Goal: Information Seeking & Learning: Learn about a topic

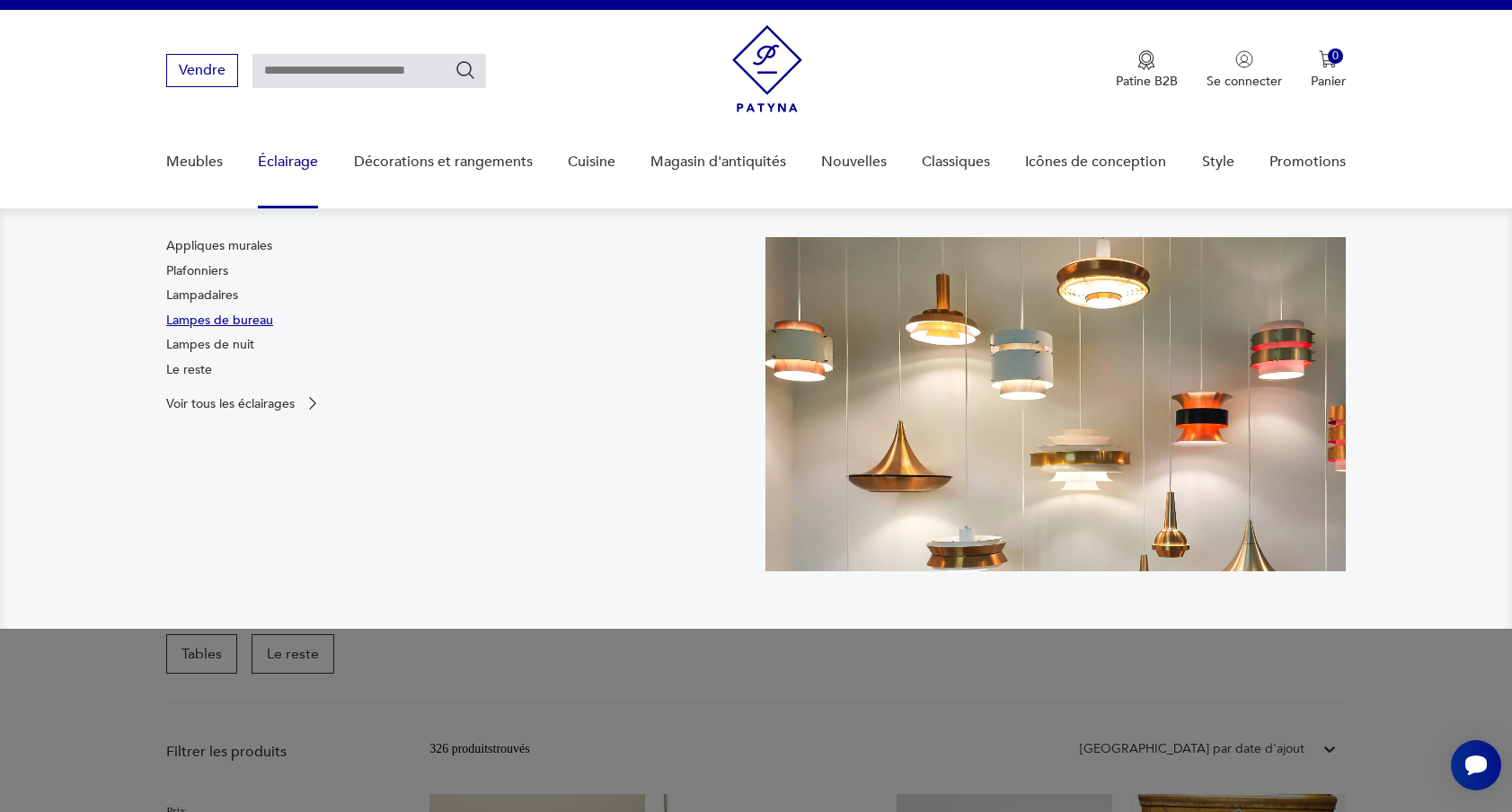
click at [211, 321] on font "Lampes de bureau" at bounding box center [219, 320] width 107 height 17
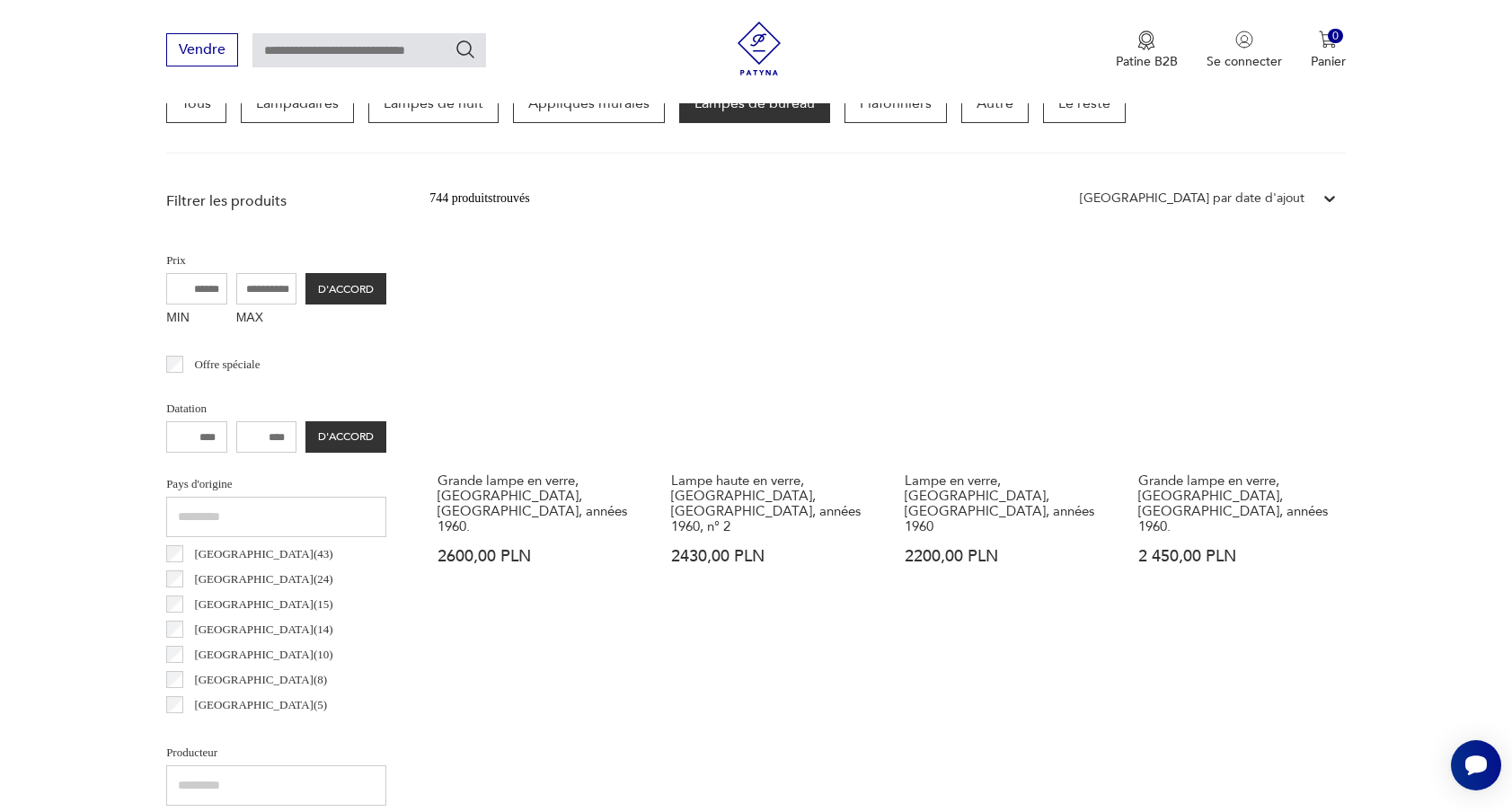
scroll to position [511, 0]
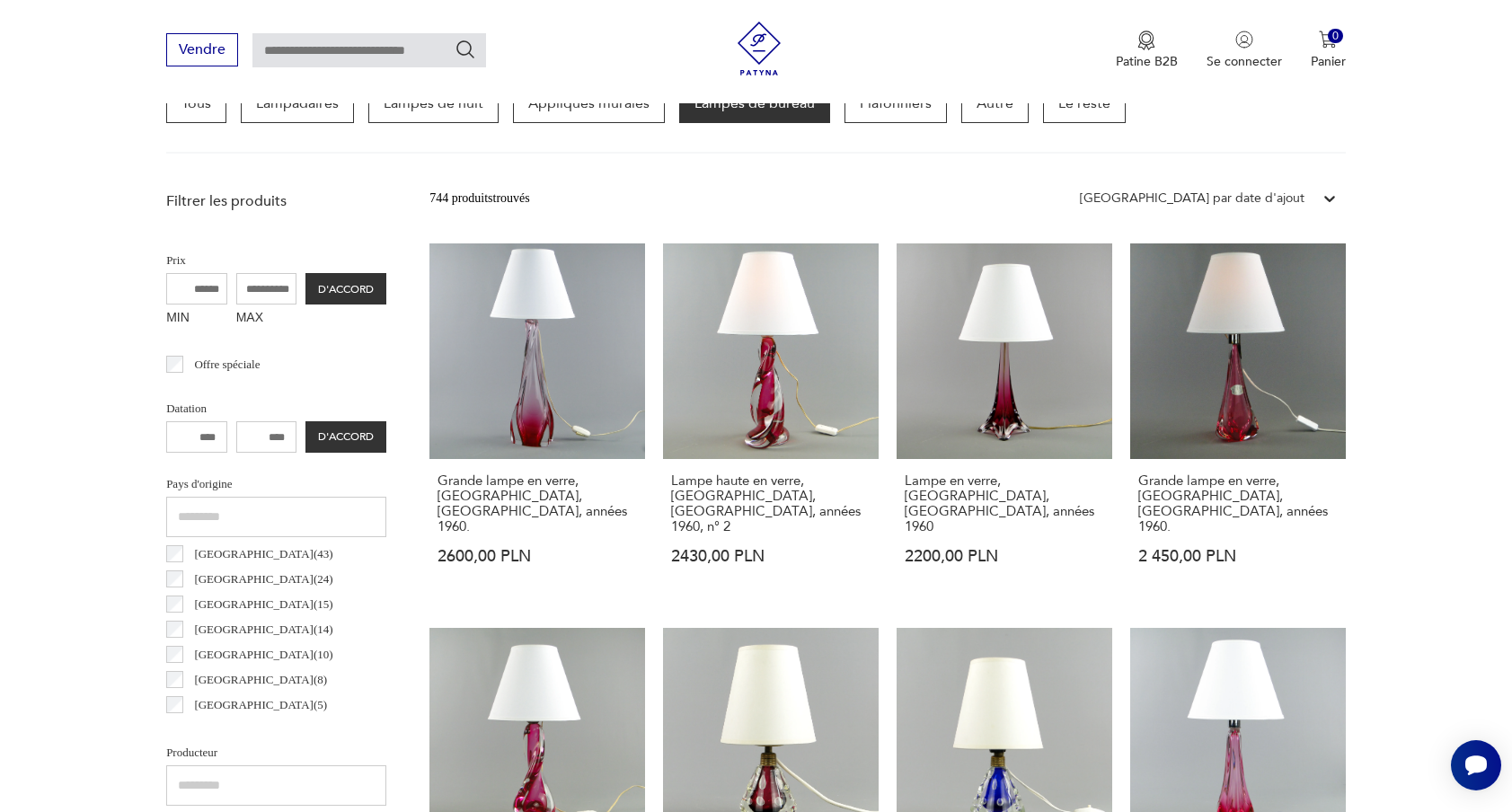
drag, startPoint x: 253, startPoint y: 437, endPoint x: 279, endPoint y: 438, distance: 26.0
click at [279, 438] on input "number" at bounding box center [267, 437] width 61 height 31
drag, startPoint x: 287, startPoint y: 438, endPoint x: 253, endPoint y: 438, distance: 34.0
click at [253, 438] on input "number" at bounding box center [267, 437] width 61 height 31
drag, startPoint x: 216, startPoint y: 433, endPoint x: 201, endPoint y: 433, distance: 15.0
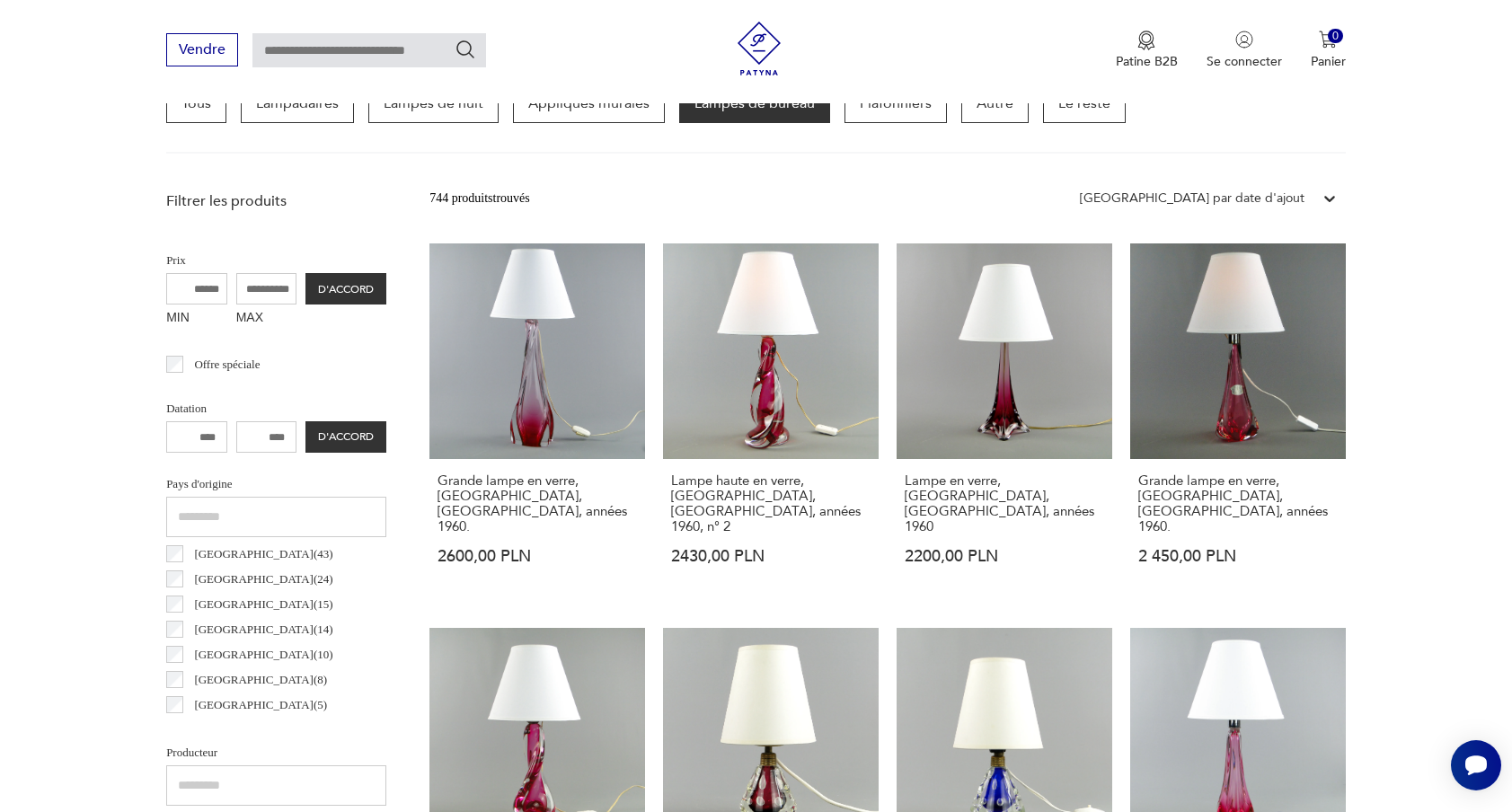
click at [201, 433] on input "number" at bounding box center [196, 437] width 61 height 31
click at [195, 443] on input "**" at bounding box center [196, 437] width 61 height 31
type input "****"
click at [249, 437] on input "number" at bounding box center [267, 437] width 61 height 31
type input "****"
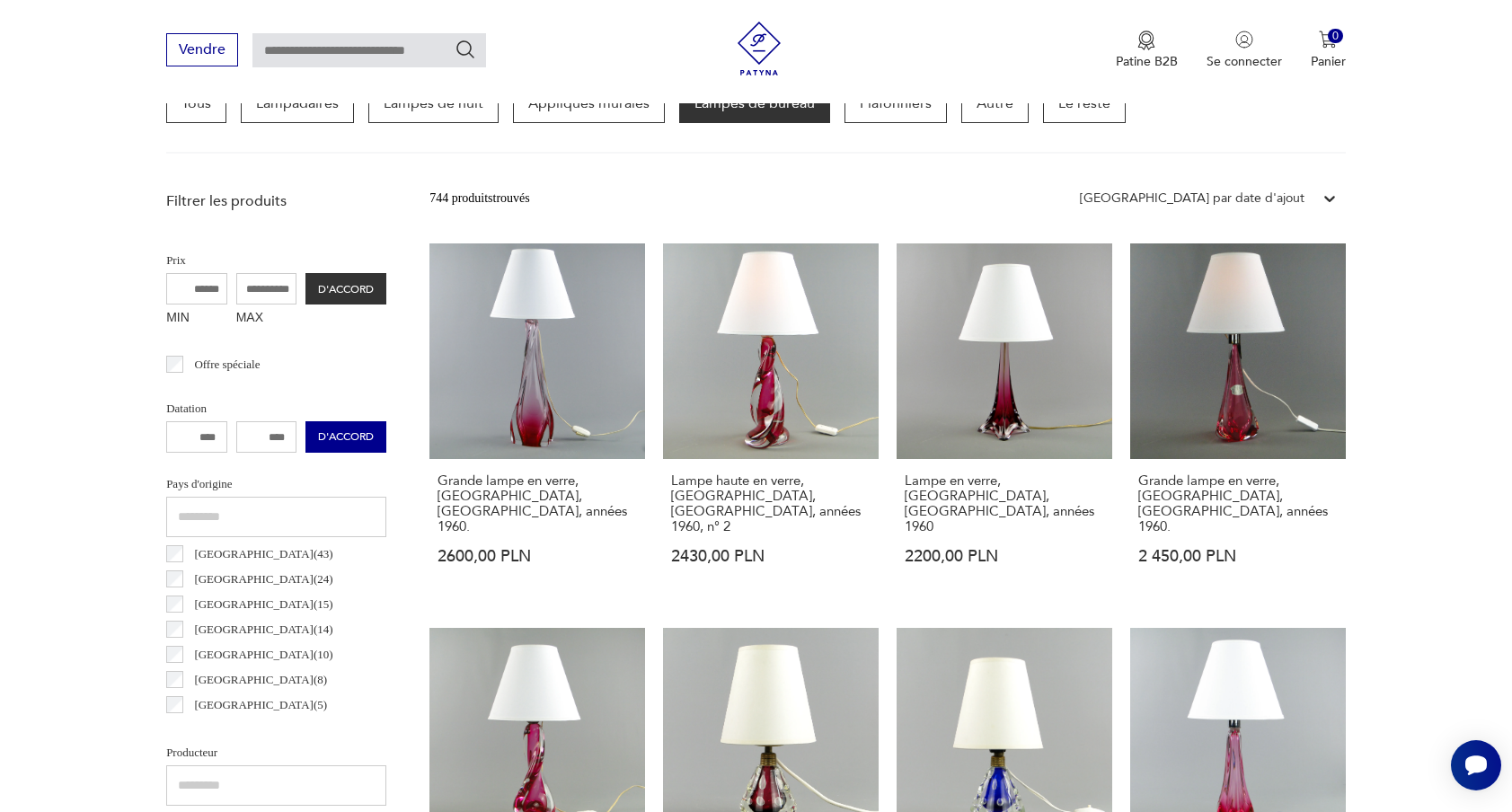
click at [345, 441] on font "D'ACCORD" at bounding box center [345, 437] width 56 height 15
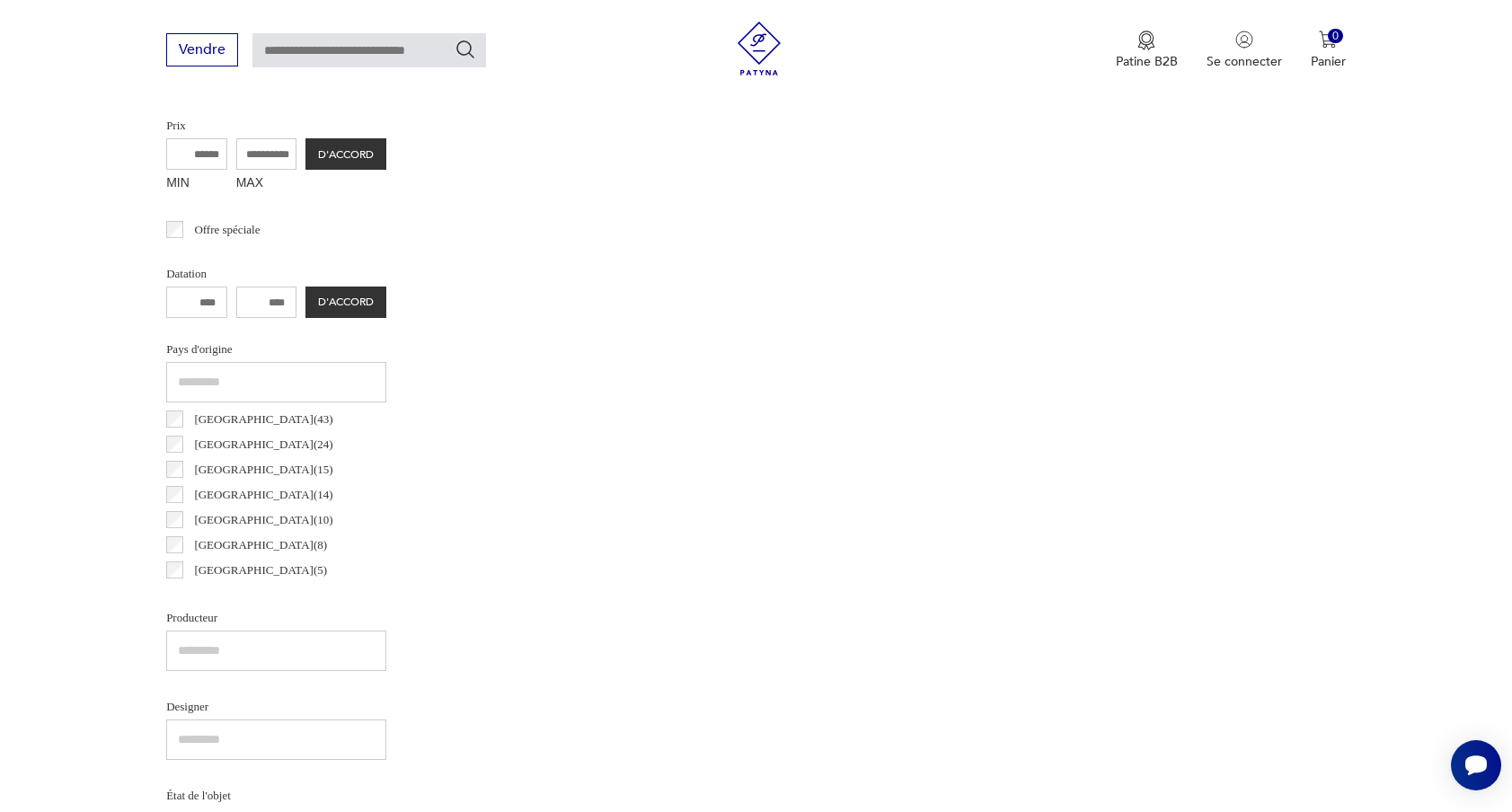
click at [196, 303] on input "****" at bounding box center [196, 302] width 61 height 31
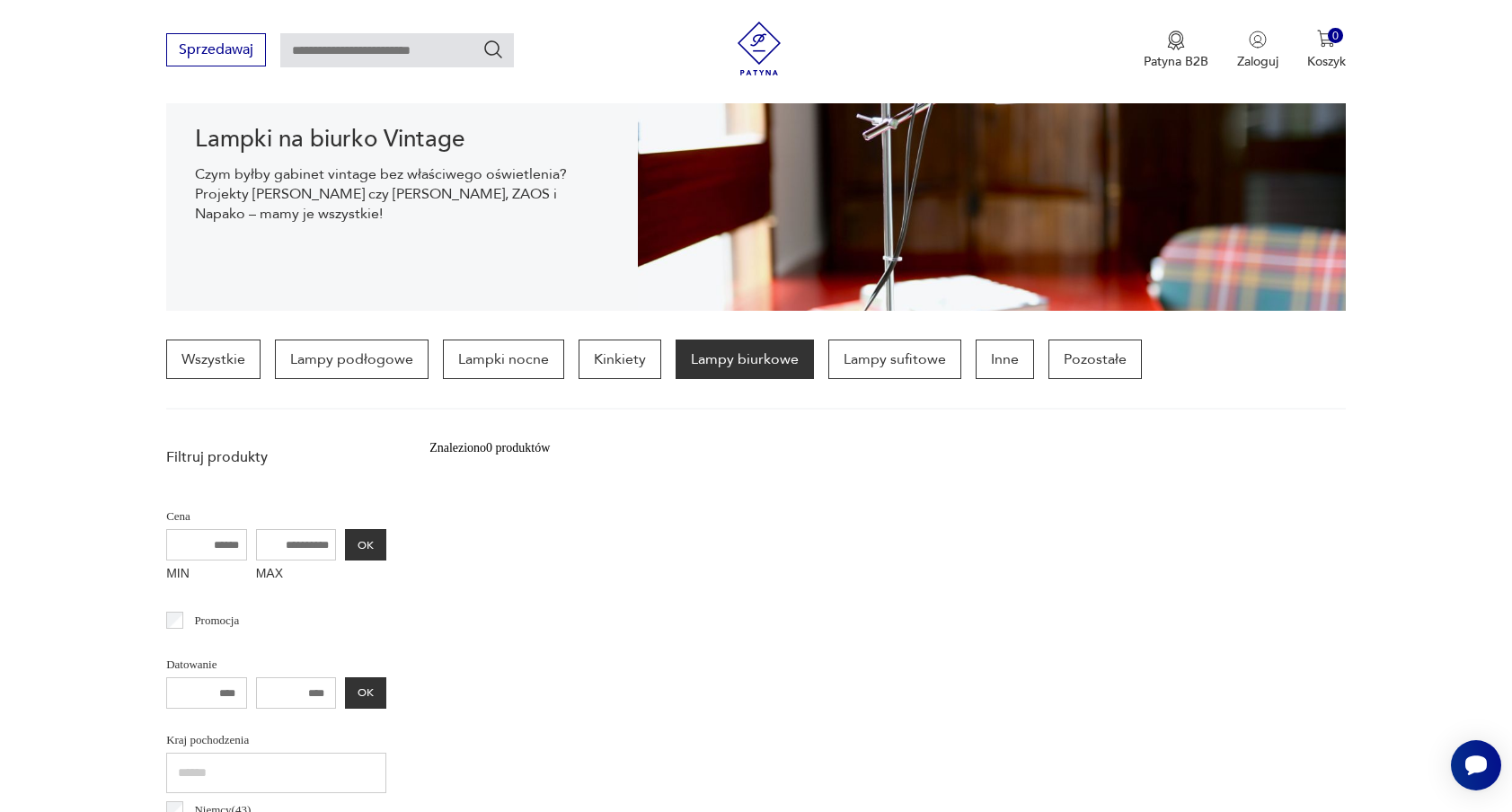
scroll to position [662, 0]
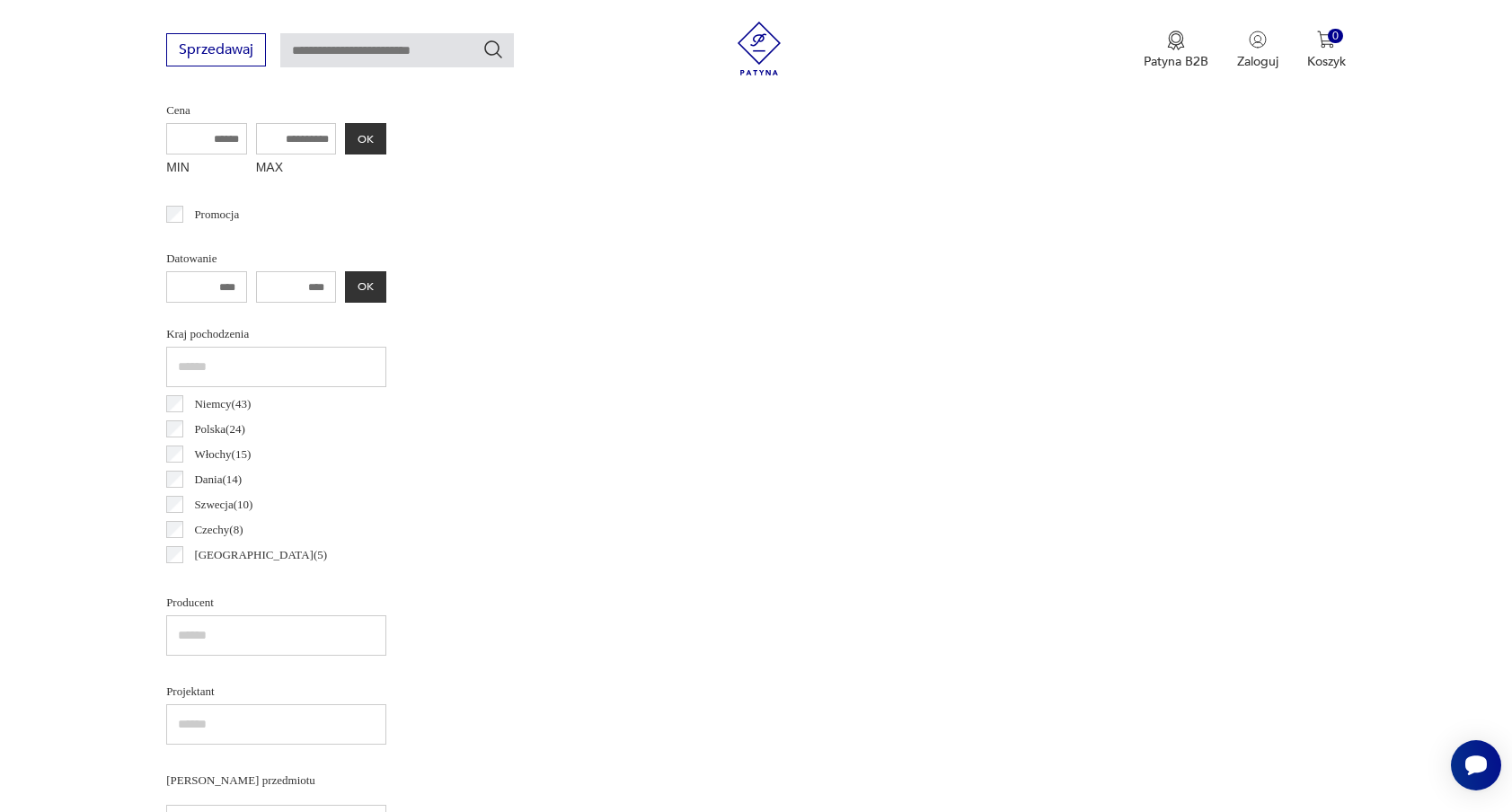
drag, startPoint x: 325, startPoint y: 293, endPoint x: 279, endPoint y: 280, distance: 47.8
click at [280, 280] on input "****" at bounding box center [296, 287] width 81 height 31
drag, startPoint x: 235, startPoint y: 291, endPoint x: 180, endPoint y: 278, distance: 56.5
click at [181, 279] on input "****" at bounding box center [206, 287] width 81 height 31
click at [377, 279] on button "OK" at bounding box center [365, 287] width 41 height 31
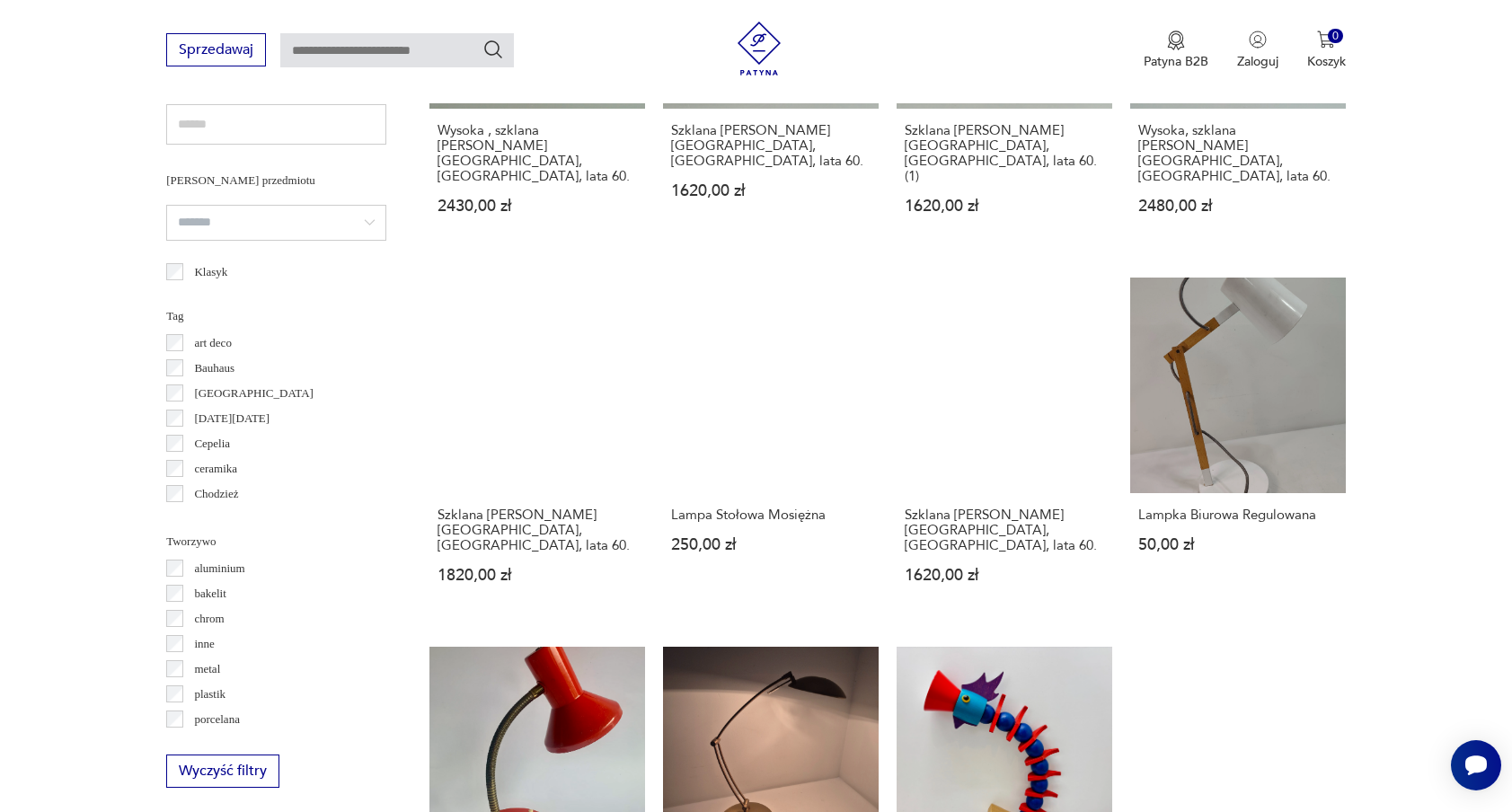
scroll to position [796, 0]
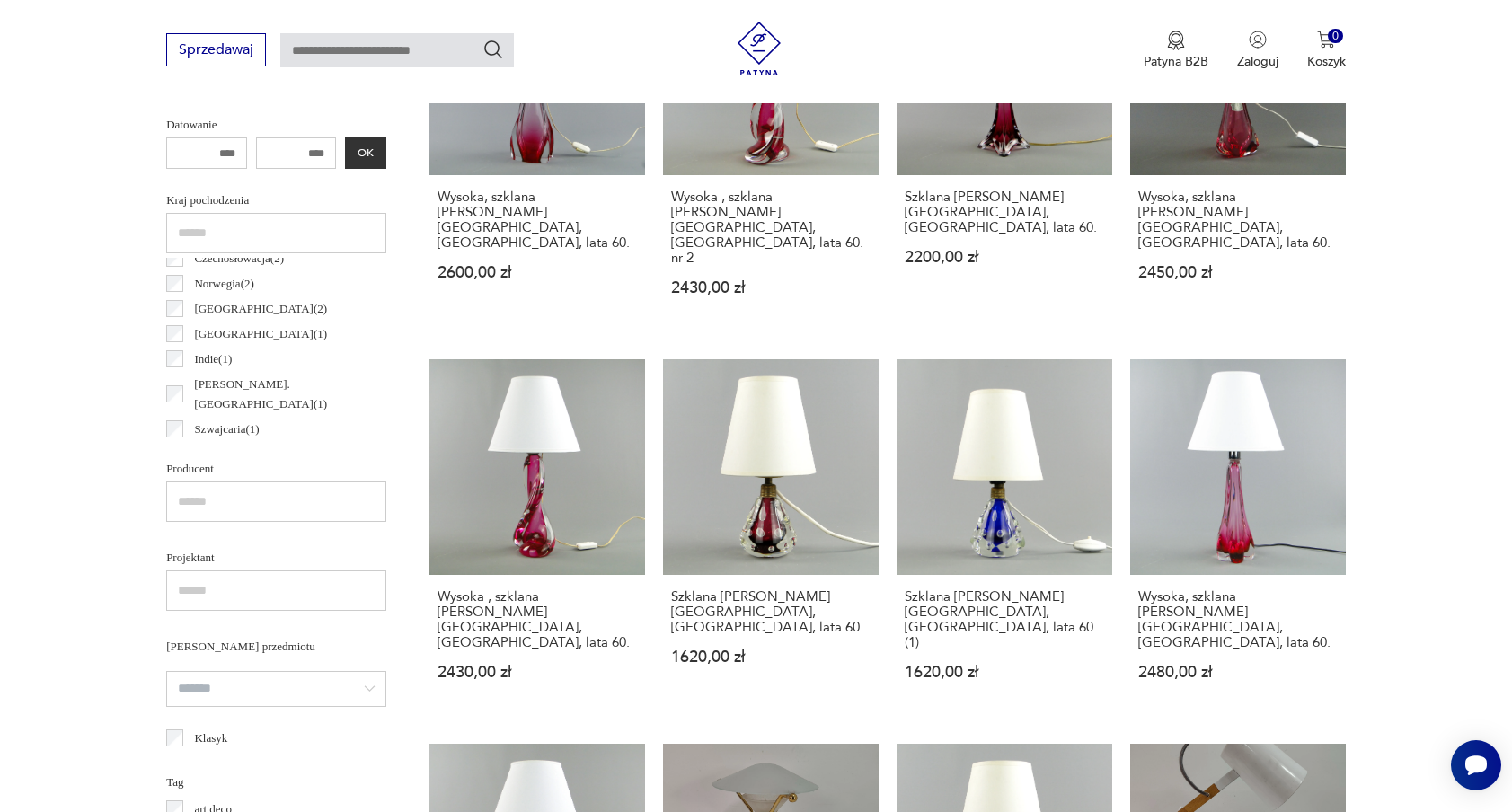
click at [232, 587] on input "text" at bounding box center [276, 591] width 220 height 40
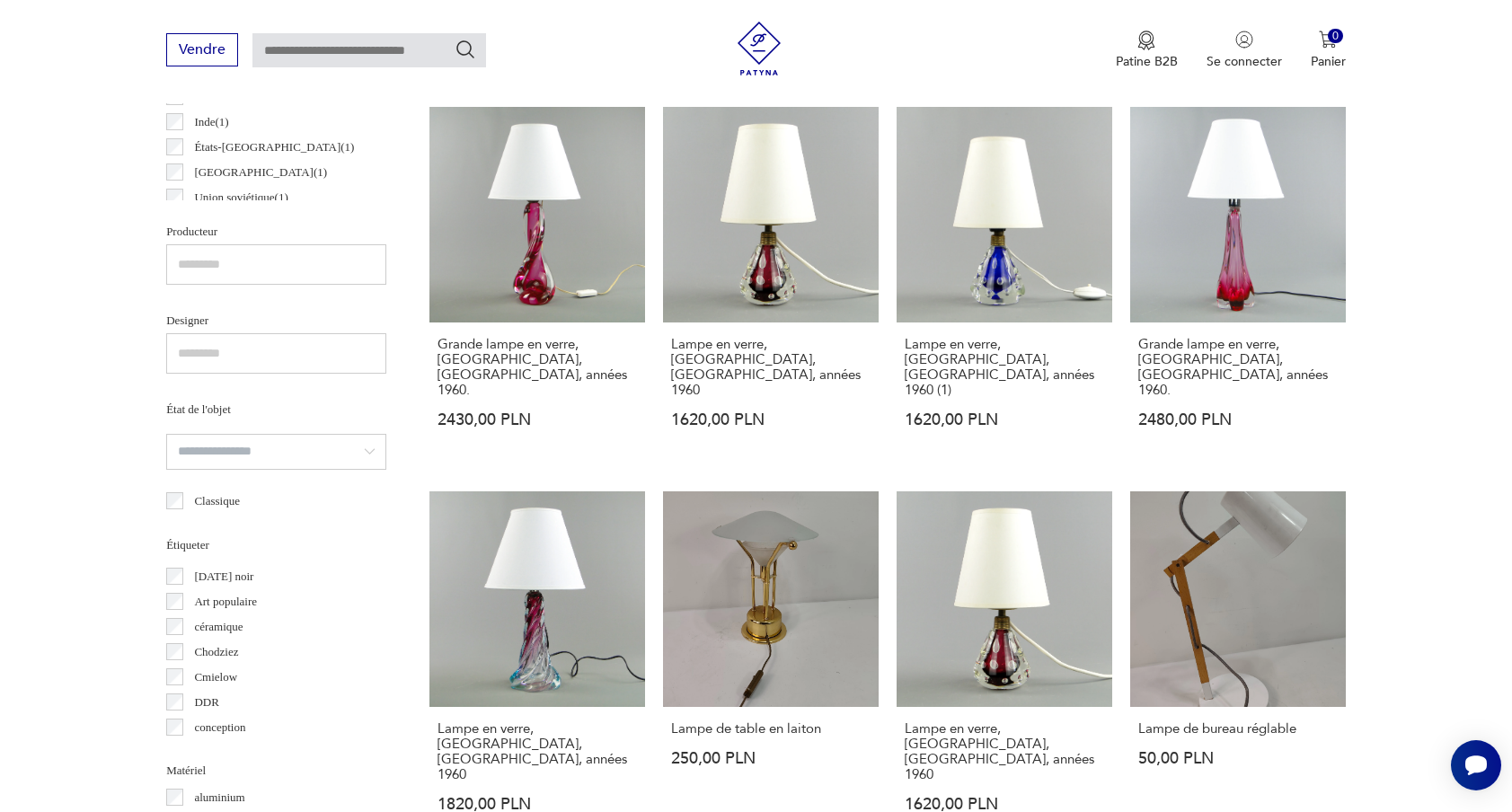
scroll to position [75, 0]
click at [323, 446] on input "search" at bounding box center [276, 452] width 220 height 36
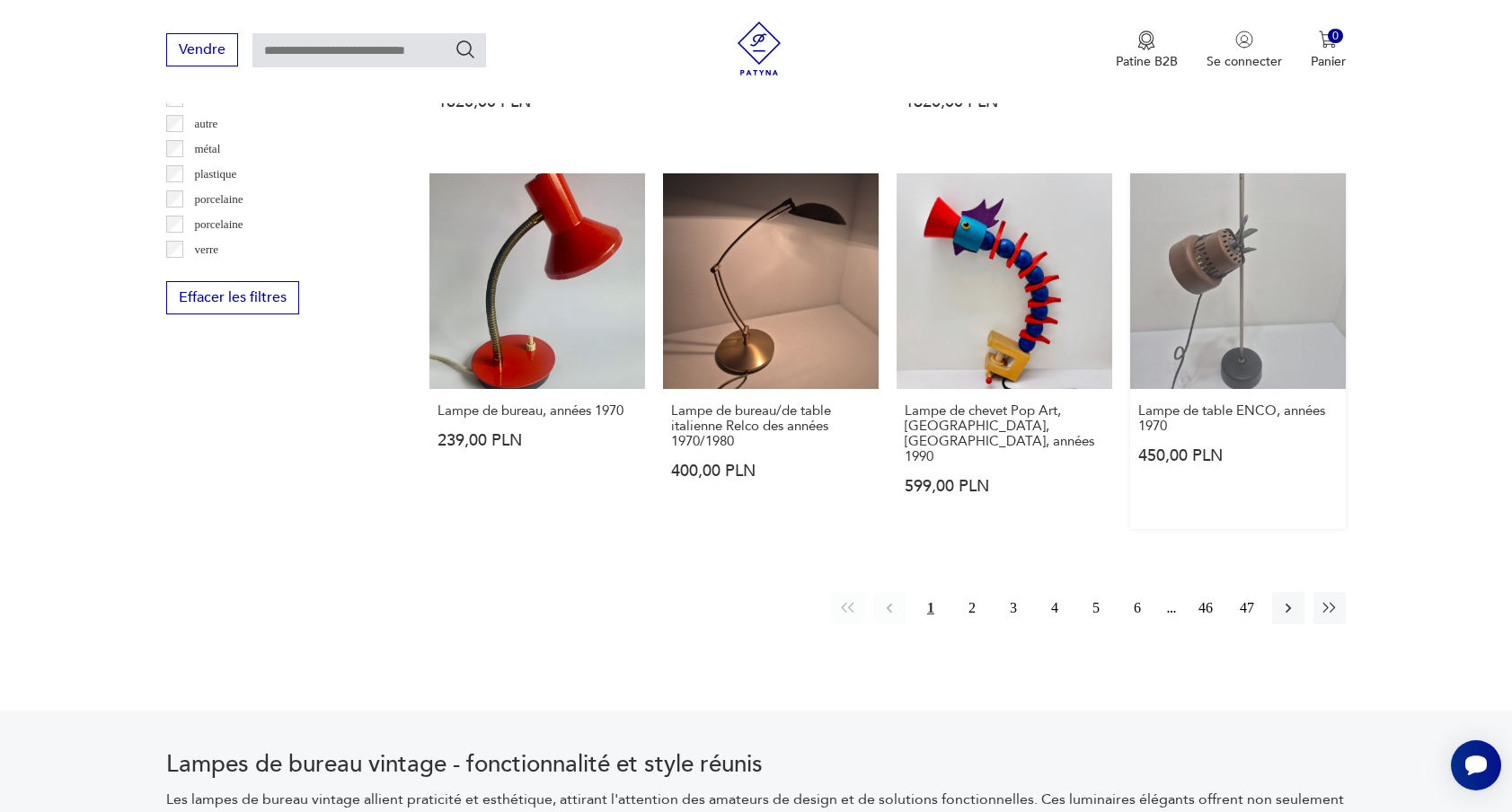
scroll to position [1870, 0]
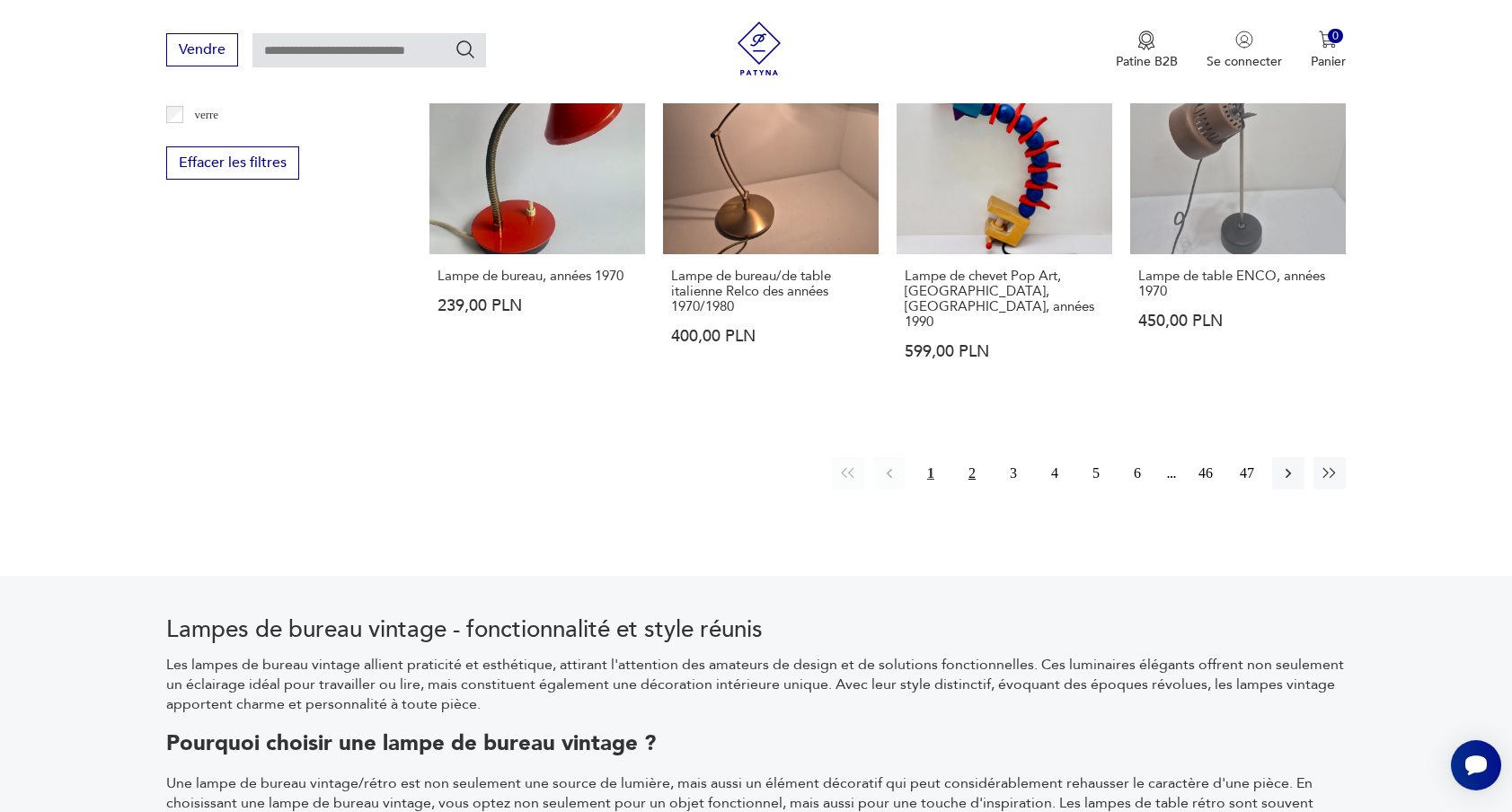
click at [973, 466] on font "2" at bounding box center [972, 473] width 7 height 16
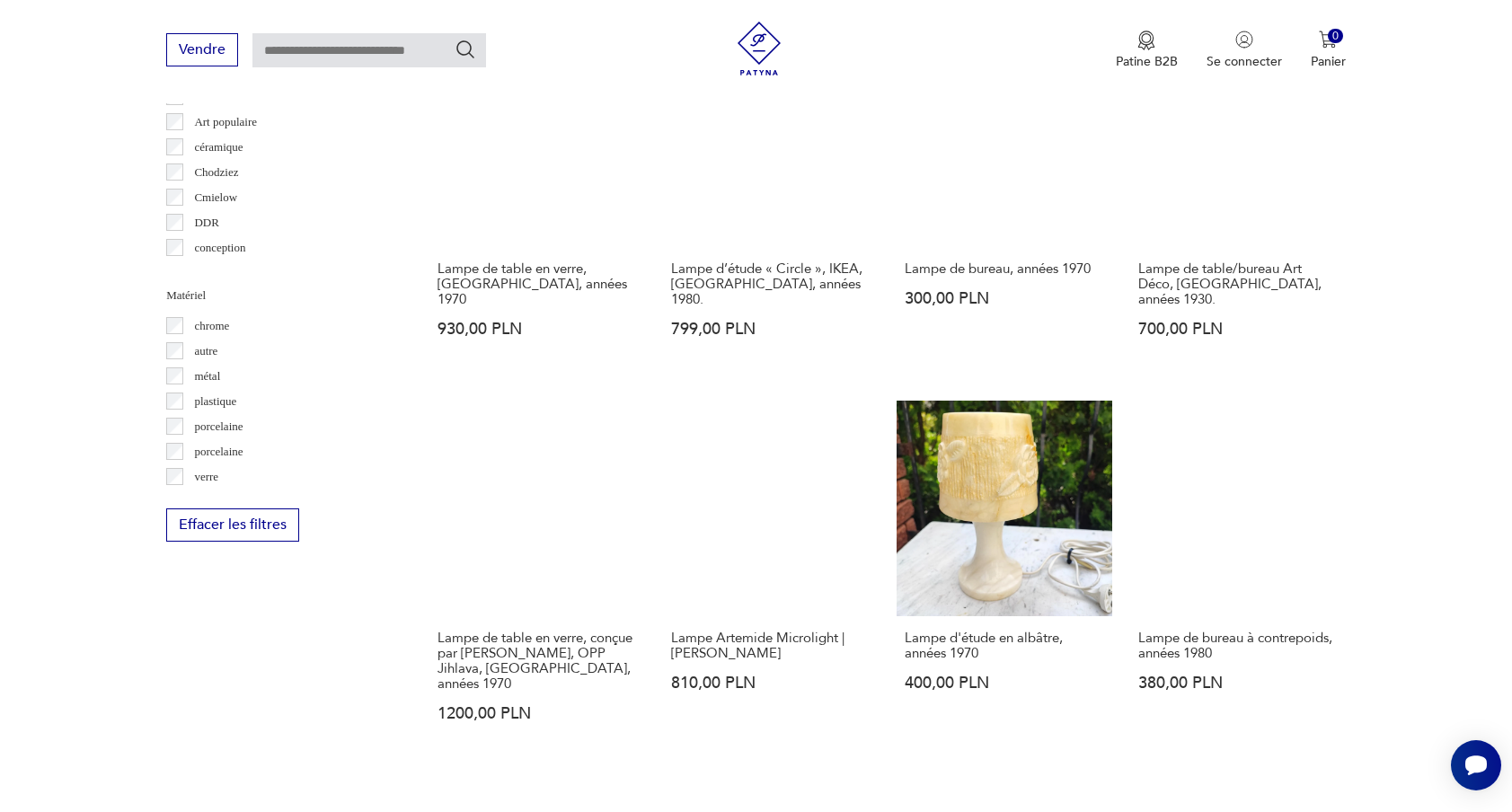
scroll to position [1554, 0]
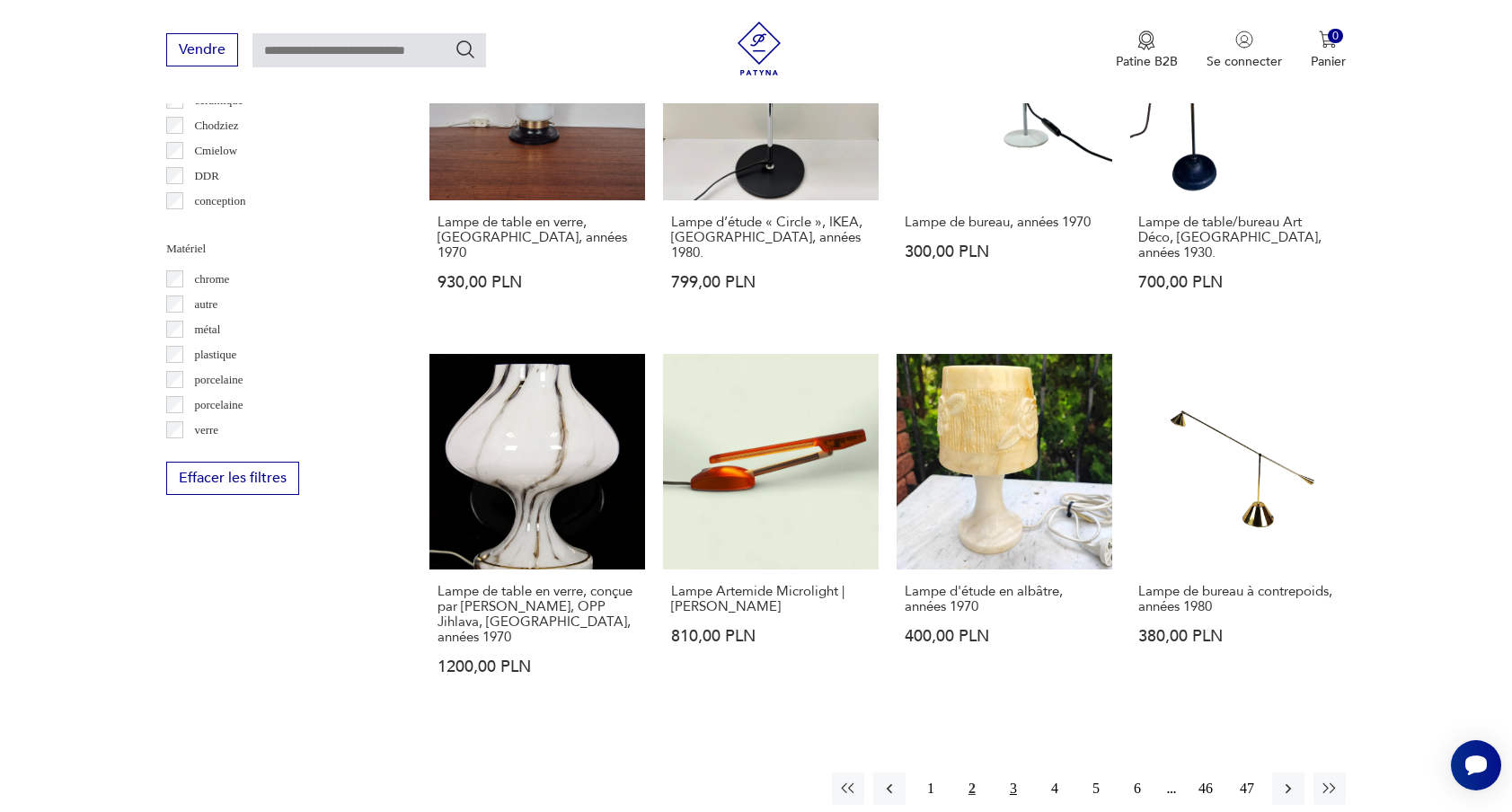
click at [1008, 773] on button "3" at bounding box center [1013, 788] width 32 height 32
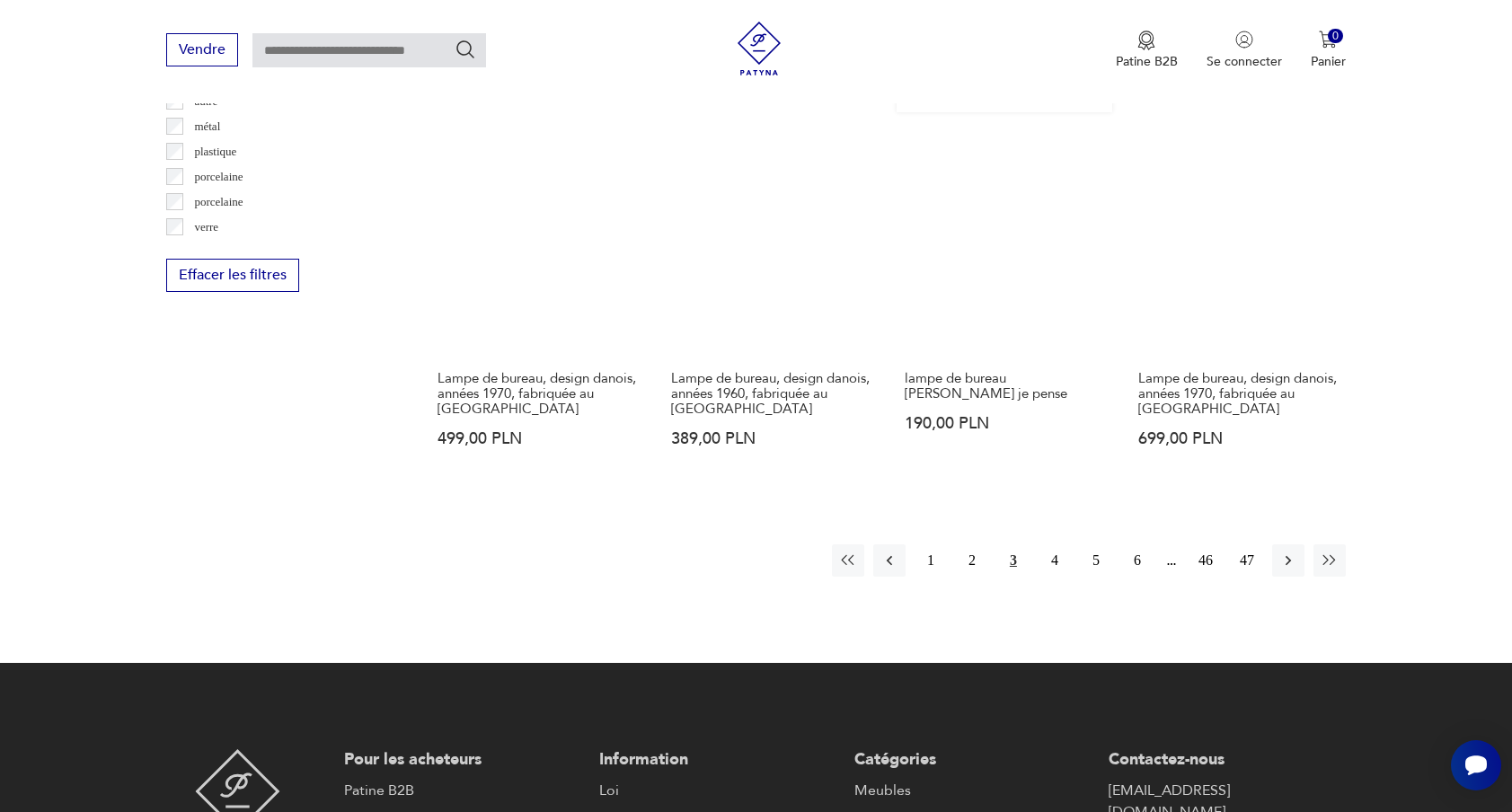
scroll to position [1785, 0]
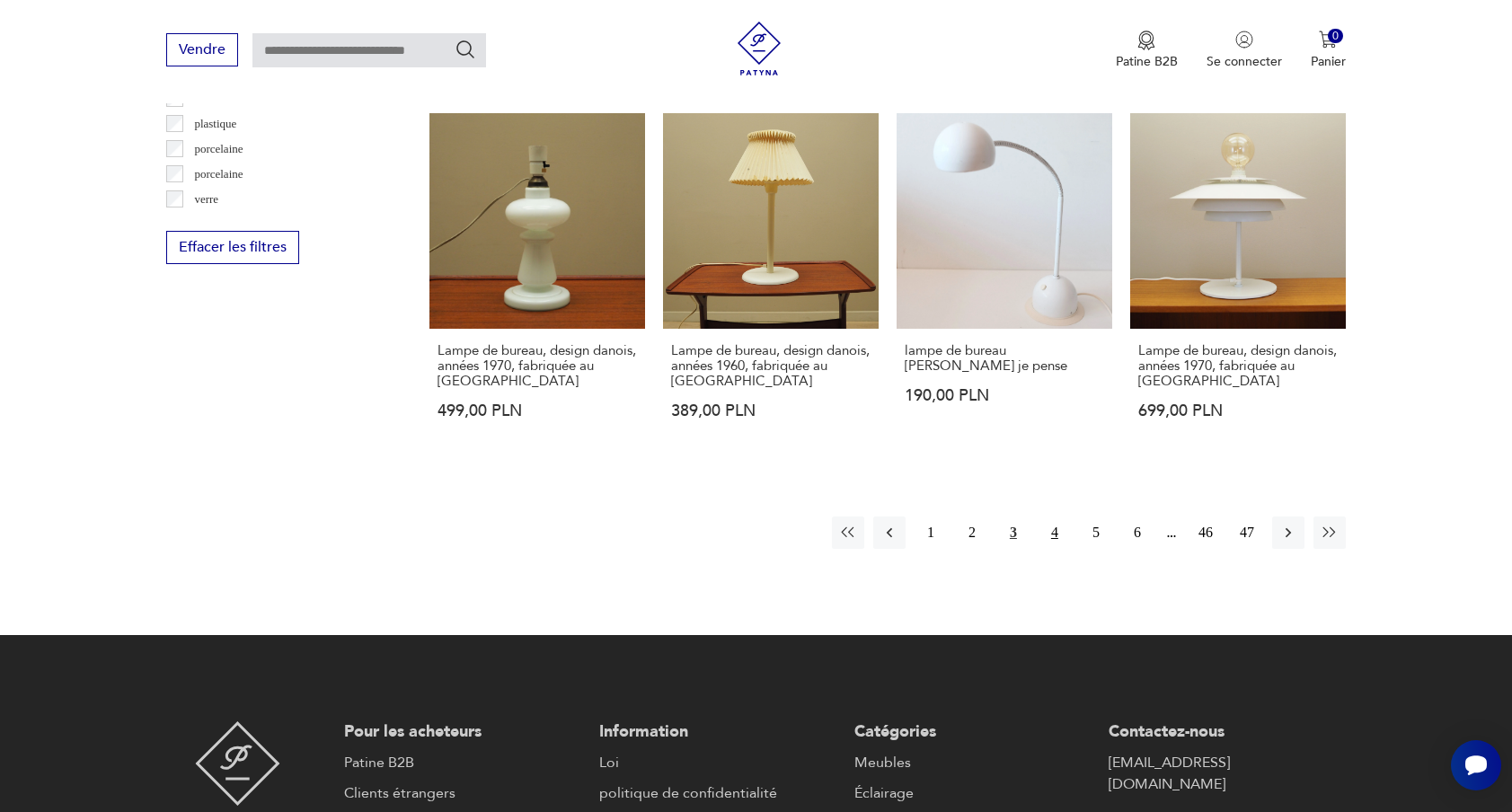
click at [1048, 521] on button "4" at bounding box center [1054, 532] width 32 height 32
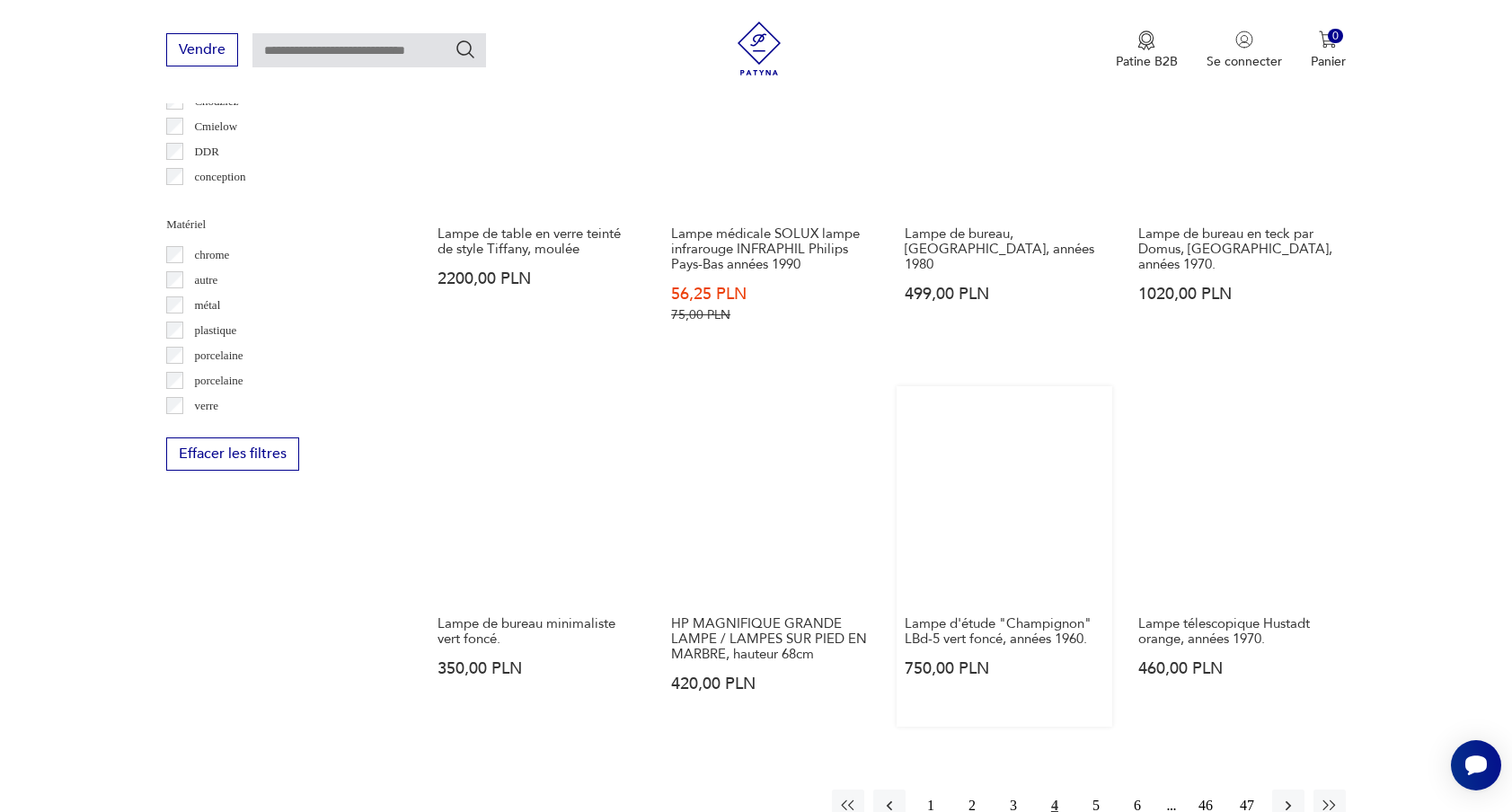
scroll to position [1858, 0]
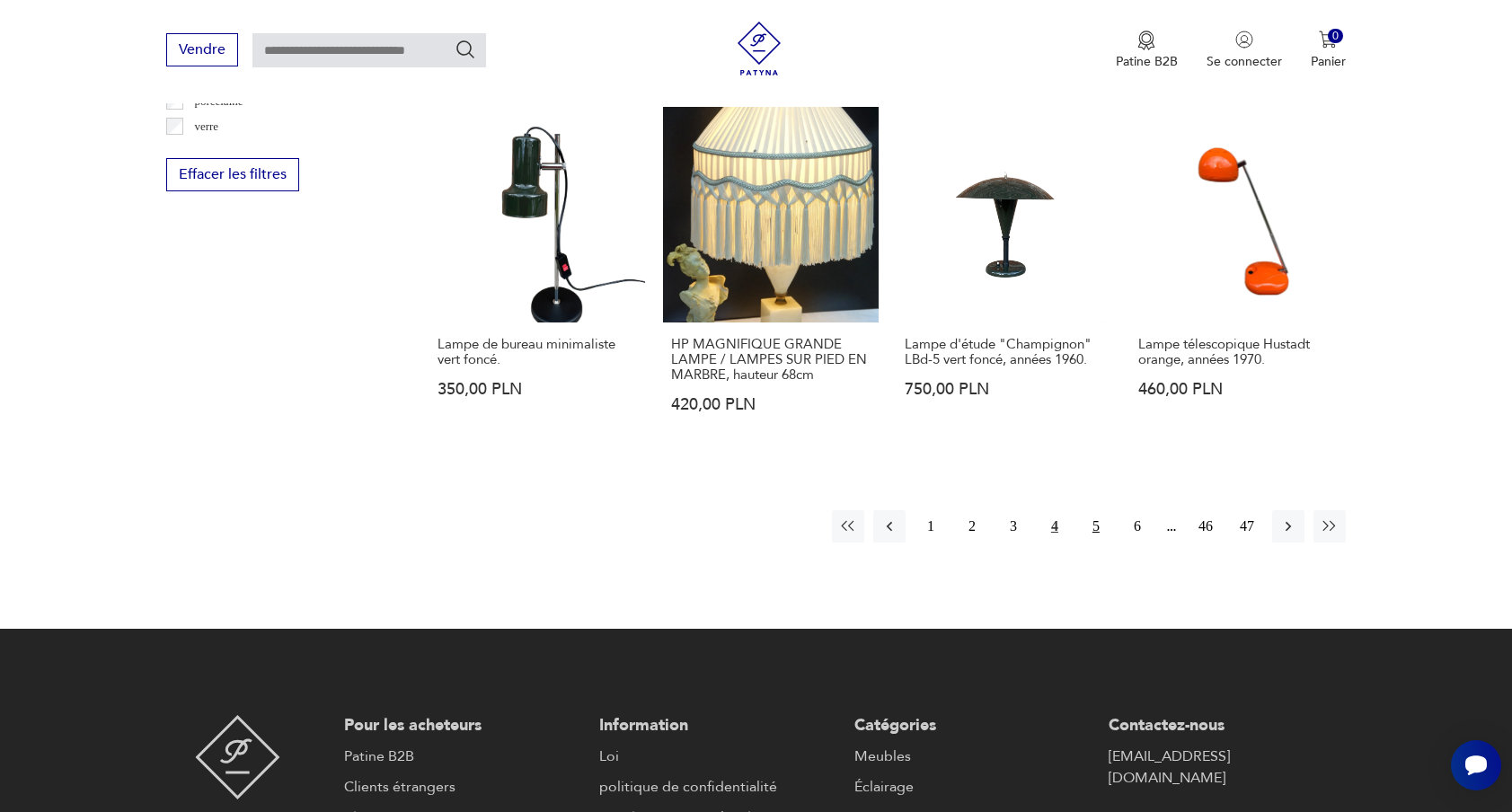
click at [1093, 519] on font "5" at bounding box center [1096, 526] width 7 height 16
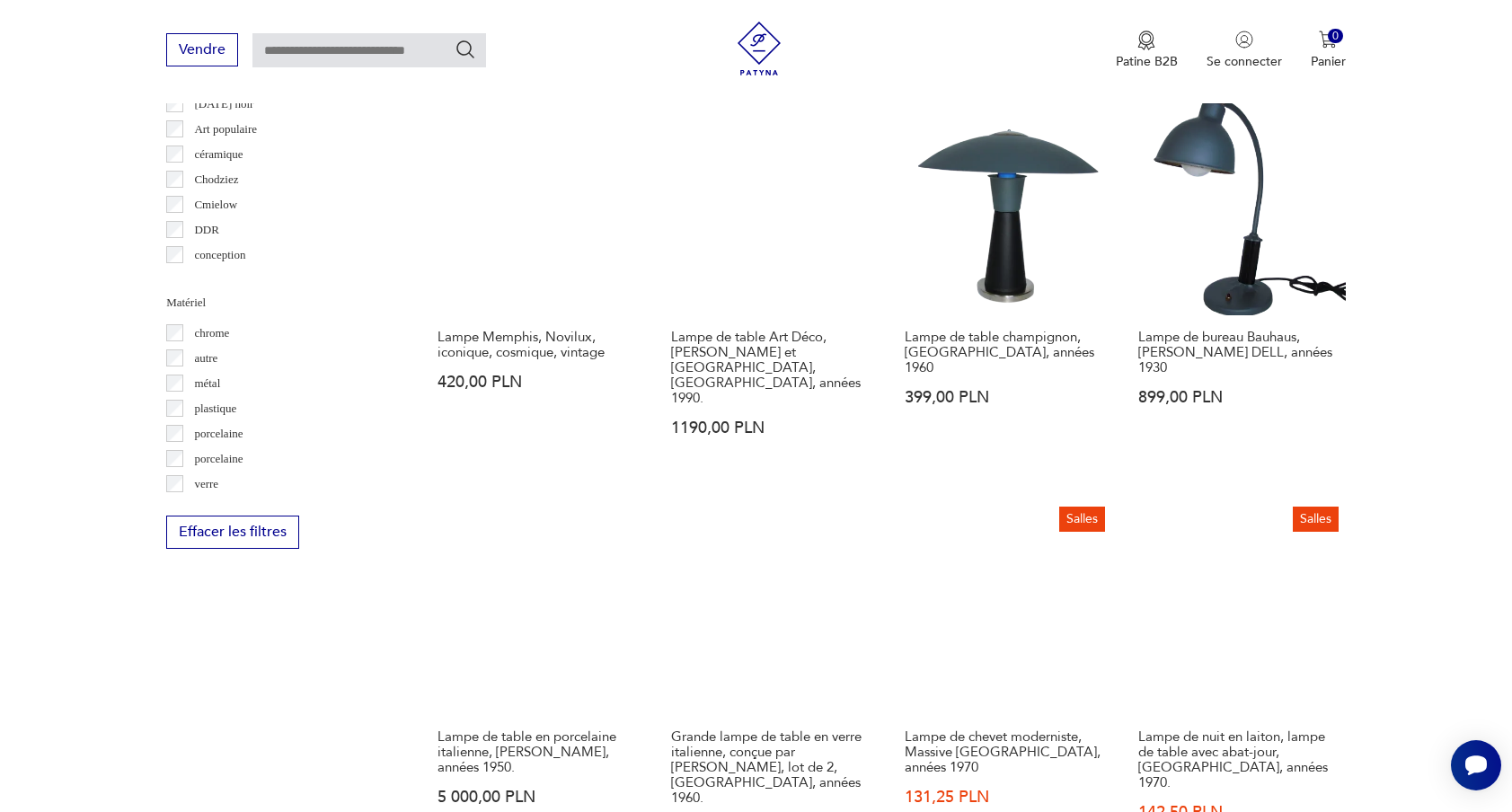
scroll to position [2025, 0]
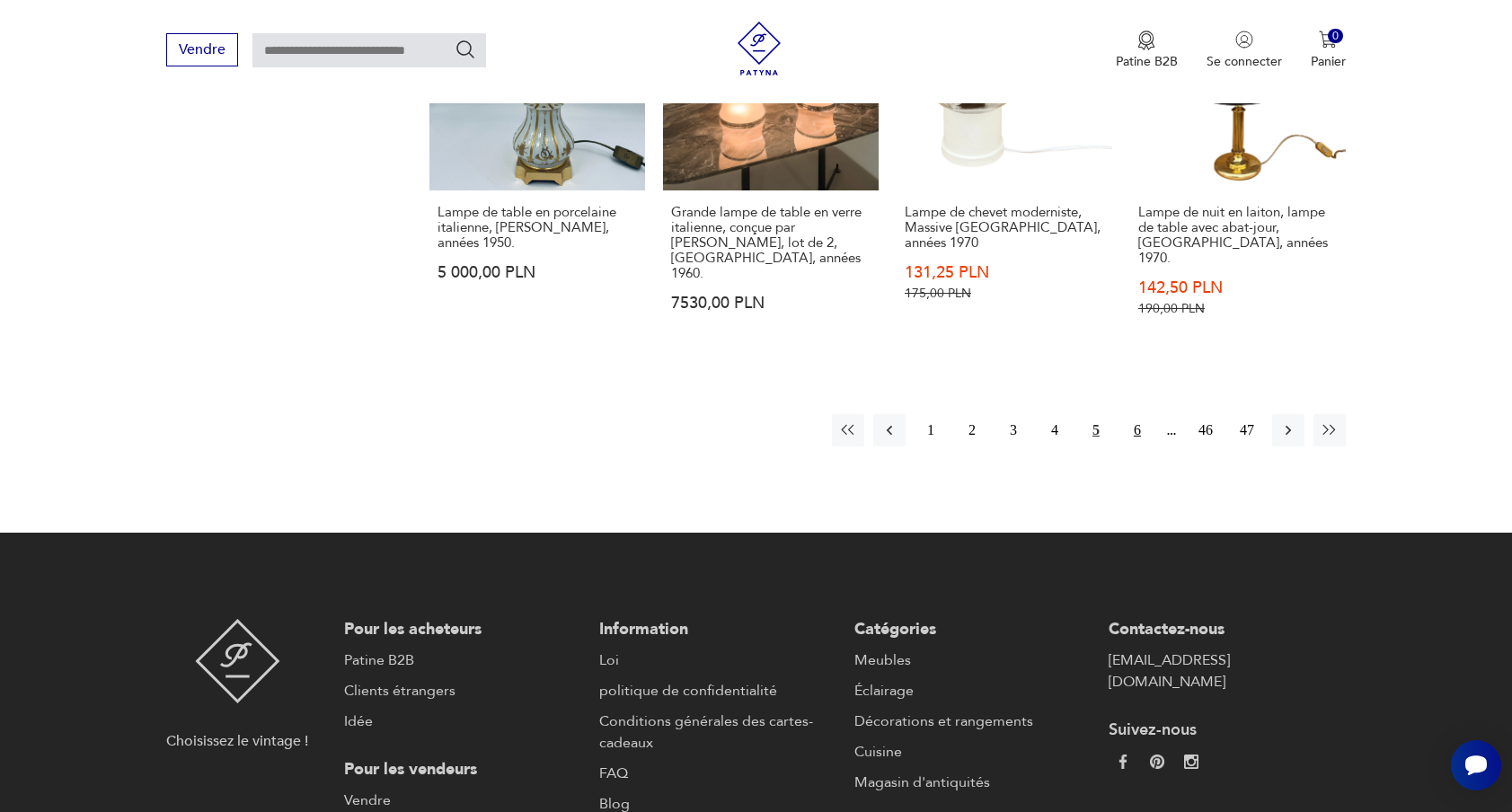
click at [1138, 422] on font "6" at bounding box center [1137, 430] width 7 height 16
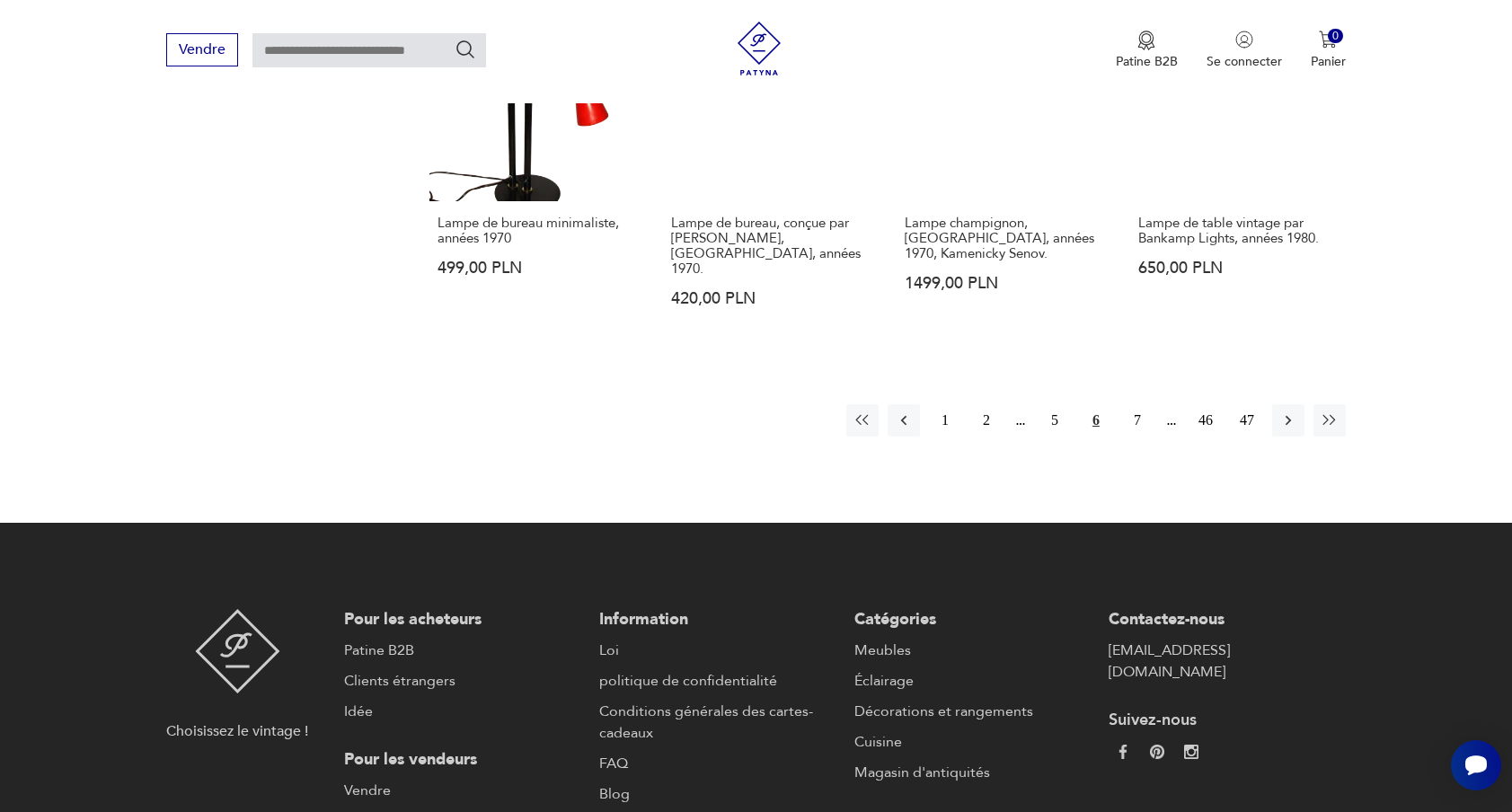
scroll to position [1969, 0]
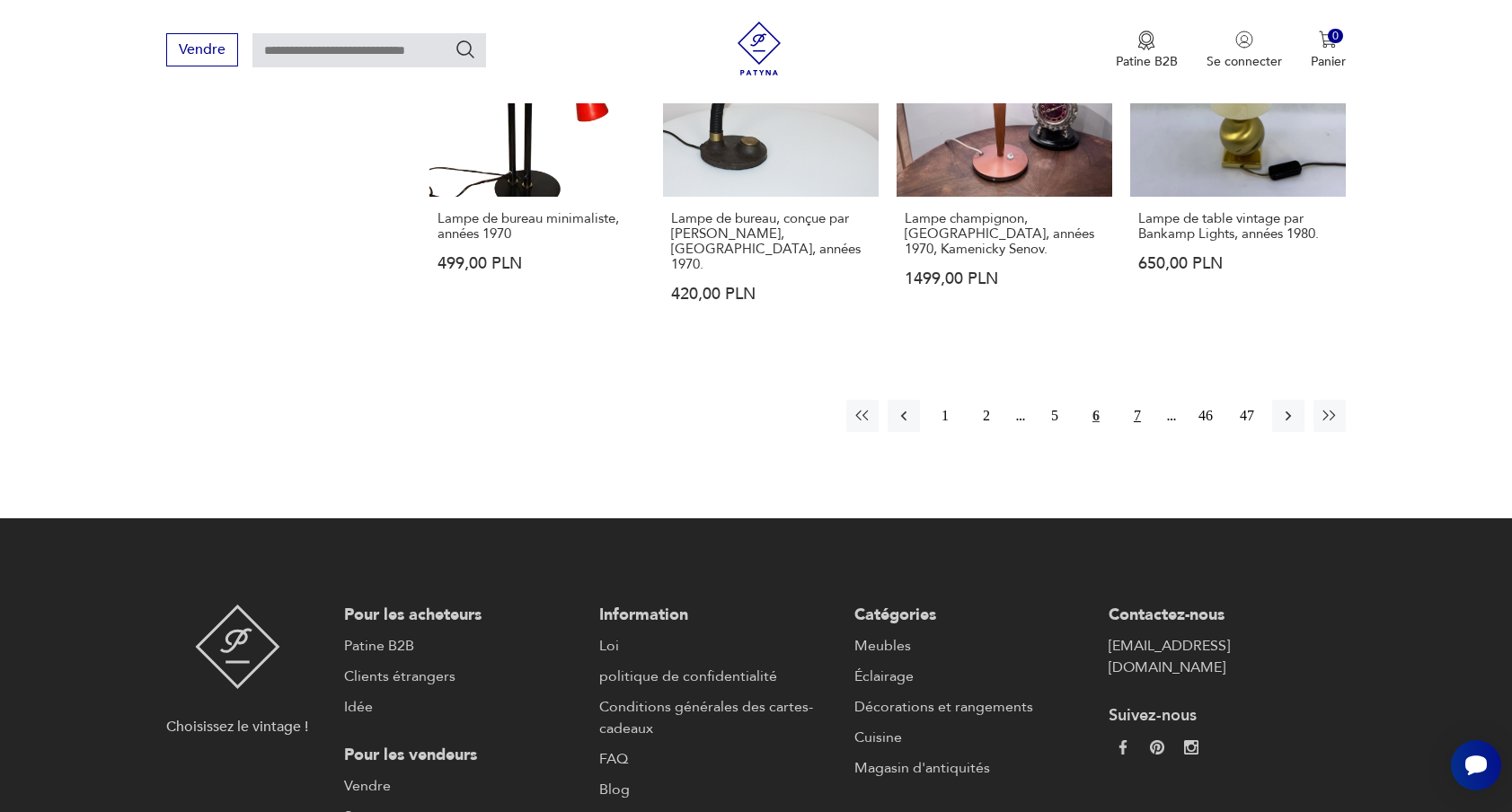
click at [1141, 400] on button "7" at bounding box center [1137, 415] width 32 height 32
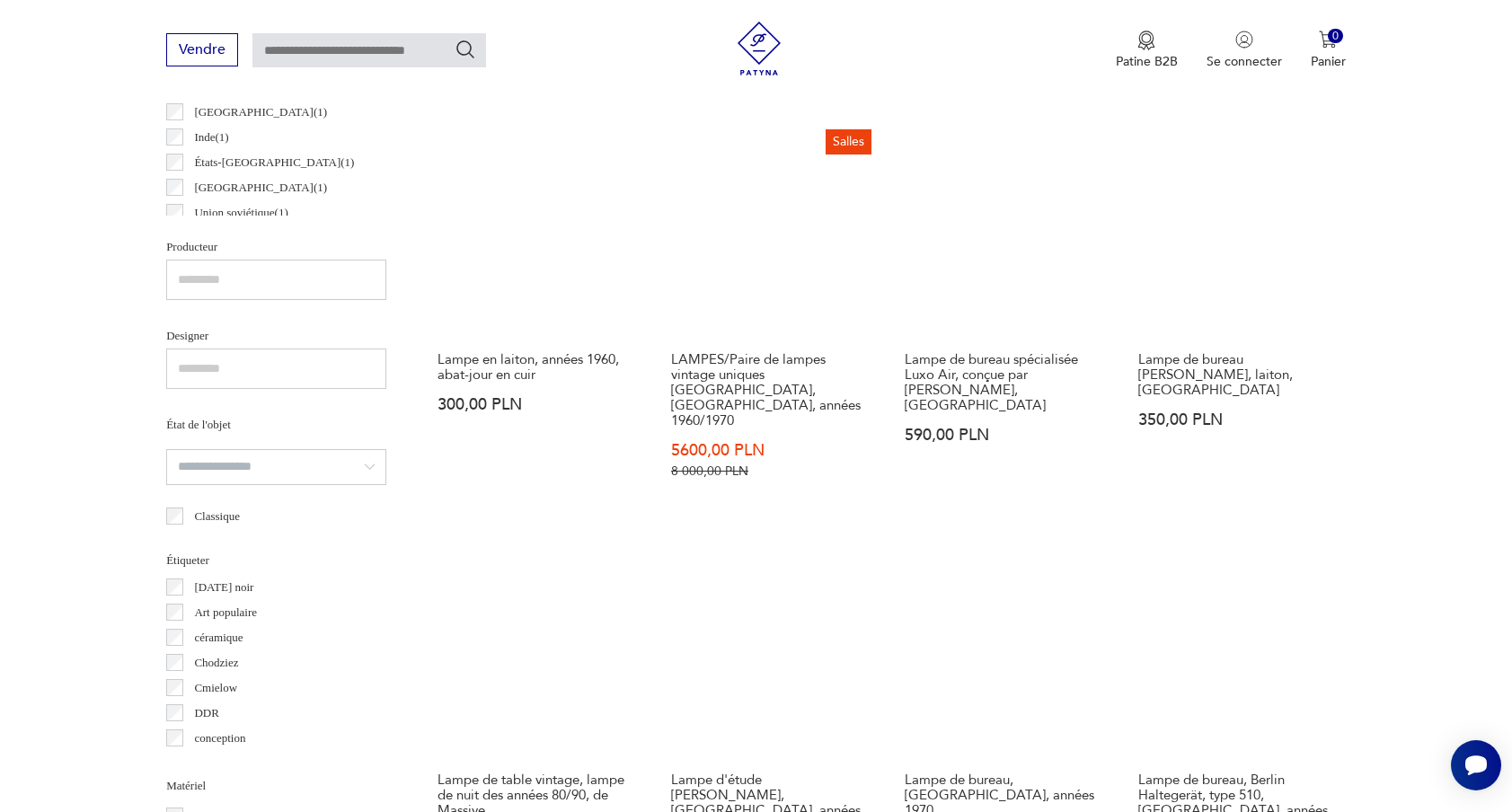
scroll to position [676, 0]
